Goal: Check status: Check status

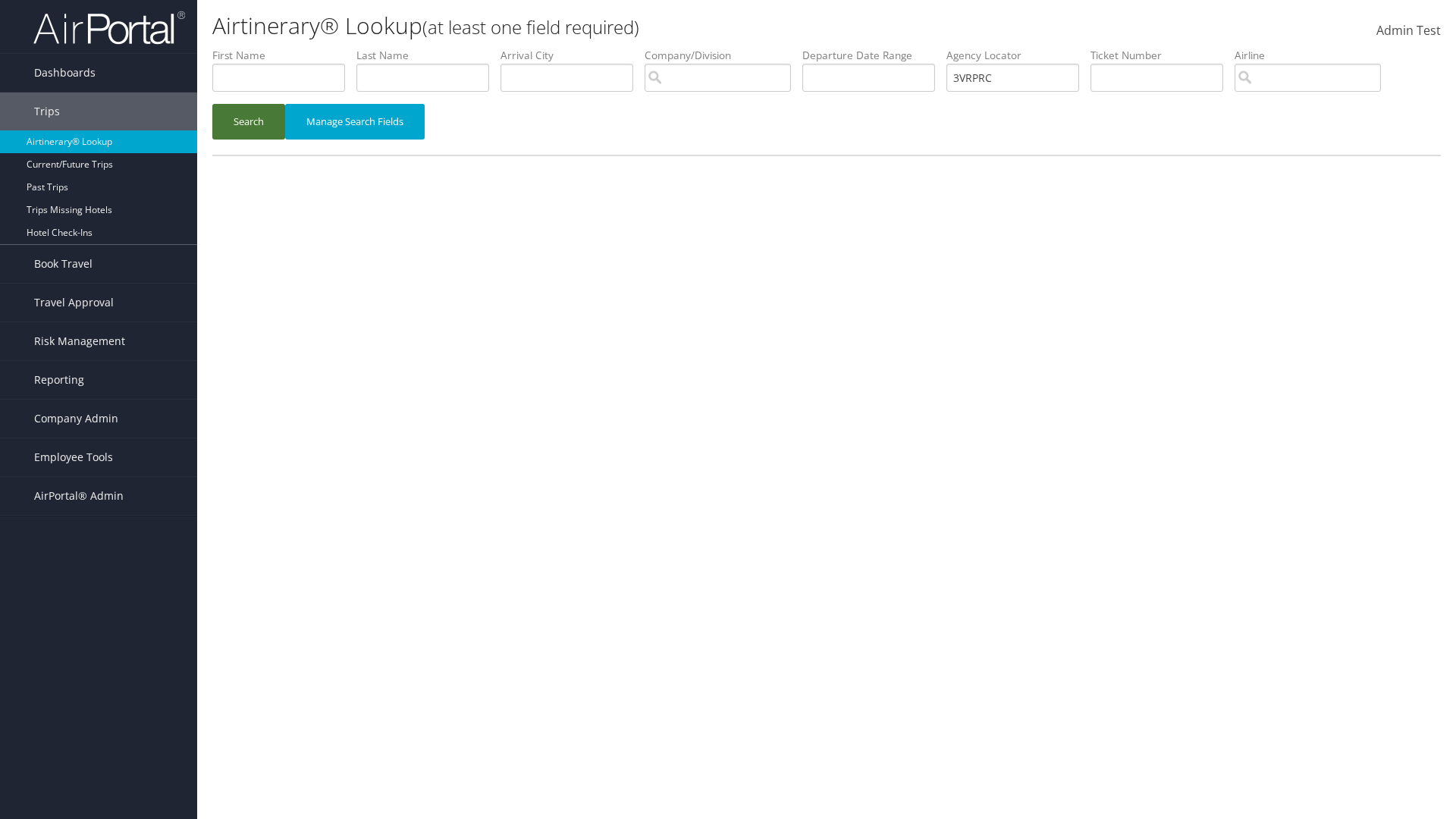
type input "3VRPRC"
click at [249, 121] on button "Search" at bounding box center [249, 121] width 72 height 35
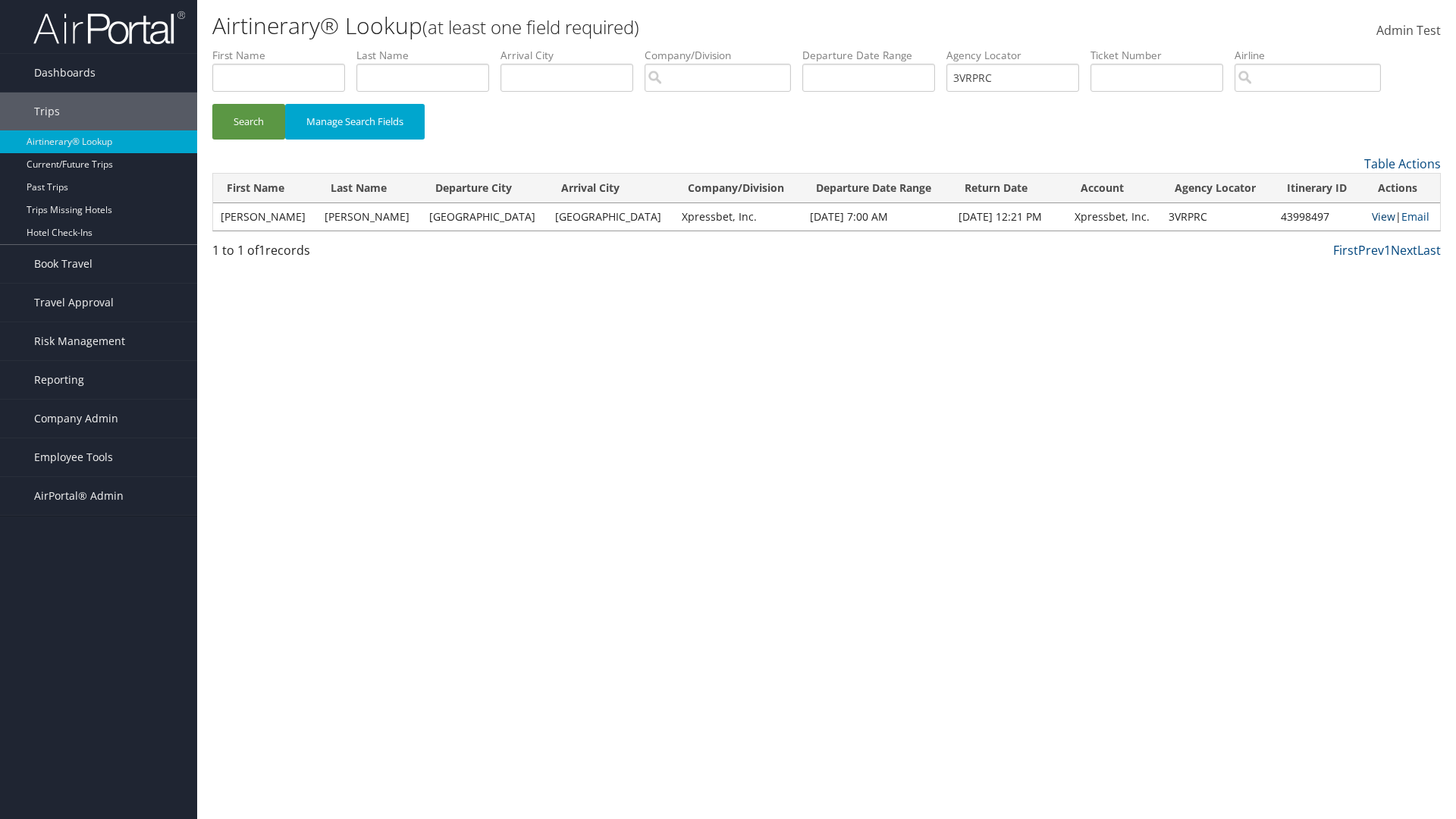
click at [1372, 216] on link "View" at bounding box center [1384, 216] width 24 height 14
